Goal: Information Seeking & Learning: Learn about a topic

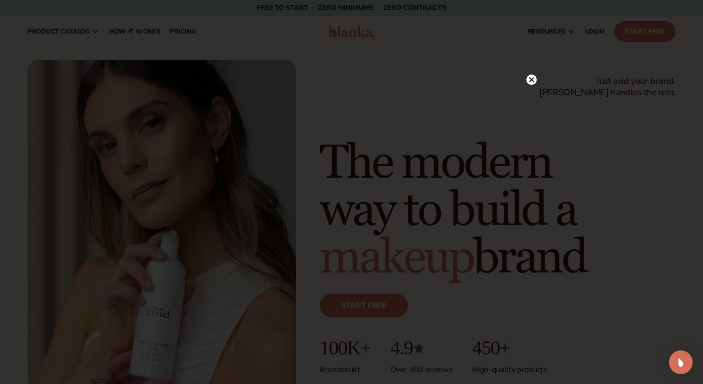
click at [533, 80] on circle at bounding box center [532, 80] width 10 height 10
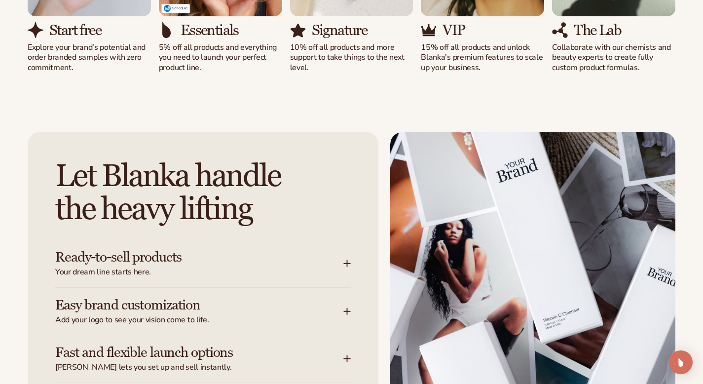
scroll to position [1195, 0]
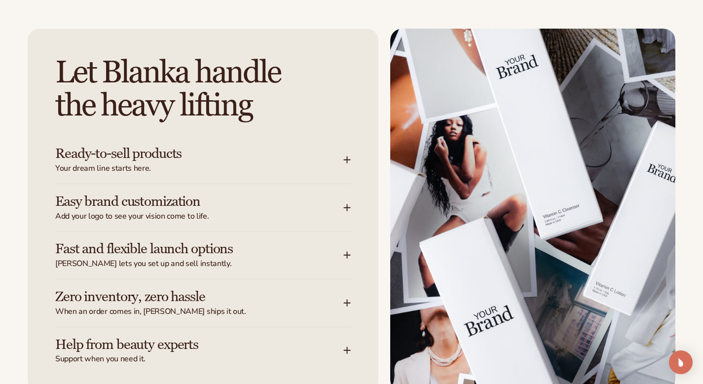
click at [347, 162] on icon at bounding box center [347, 160] width 0 height 6
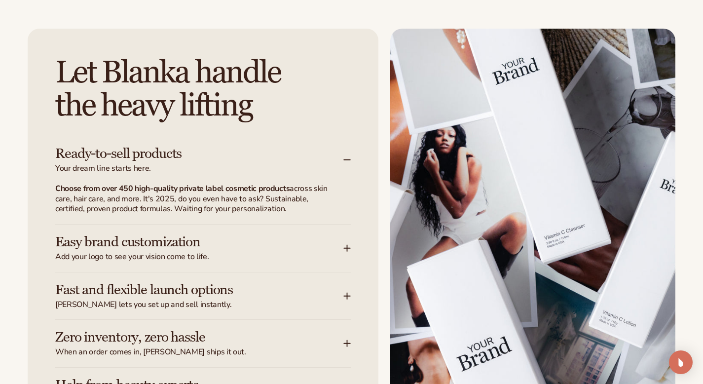
click at [347, 161] on icon at bounding box center [348, 160] width 8 height 8
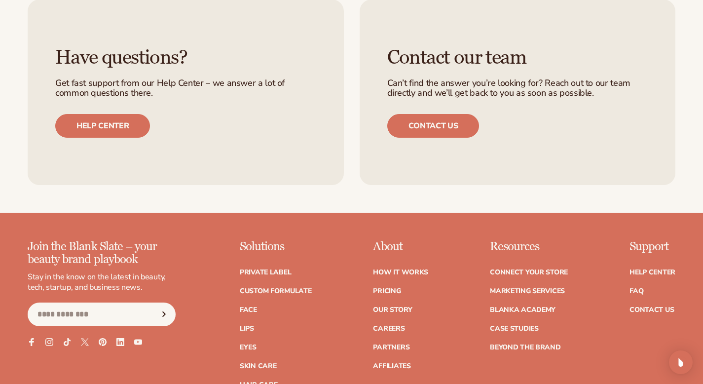
scroll to position [3734, 0]
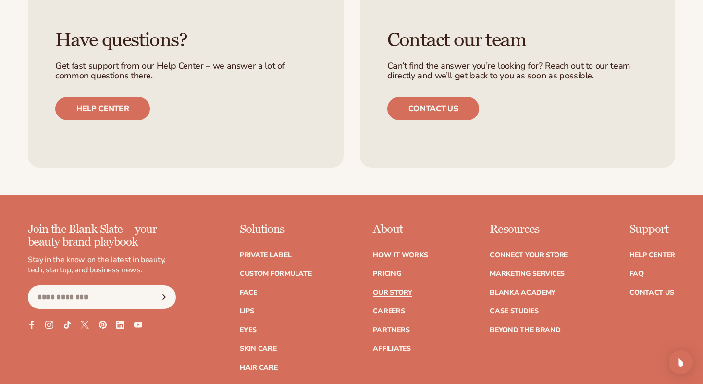
click at [401, 289] on link "Our Story" at bounding box center [392, 292] width 39 height 7
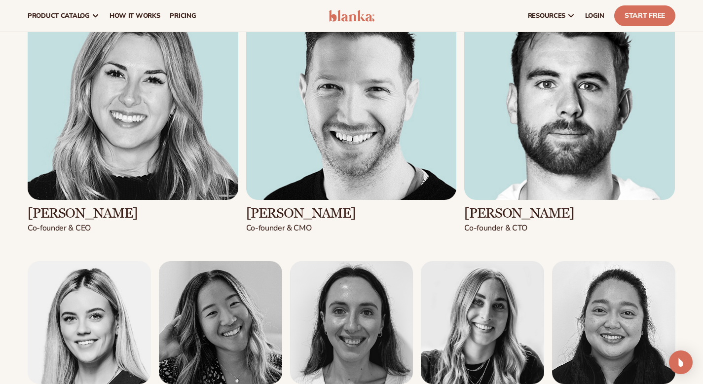
scroll to position [1074, 0]
